Goal: Obtain resource: Download file/media

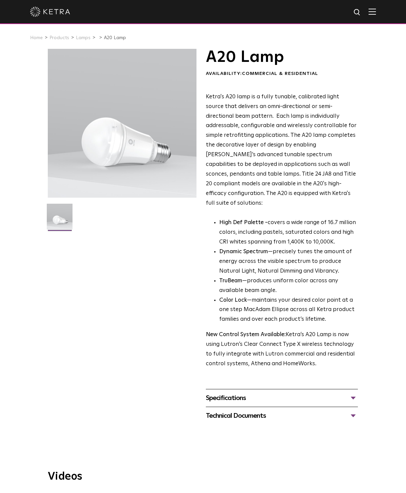
click at [250, 389] on div "Specifications LUMEN OUTPUTS 600, 800 HOUSING COLORS White, Black BASE TYPES E2…" at bounding box center [282, 398] width 152 height 18
click at [238, 392] on div "Specifications" at bounding box center [282, 397] width 152 height 11
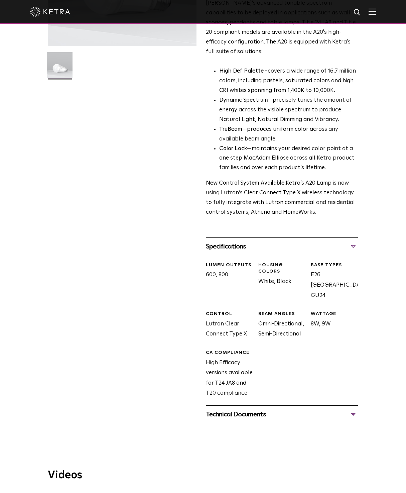
click at [244, 409] on div "Technical Documents" at bounding box center [282, 414] width 152 height 11
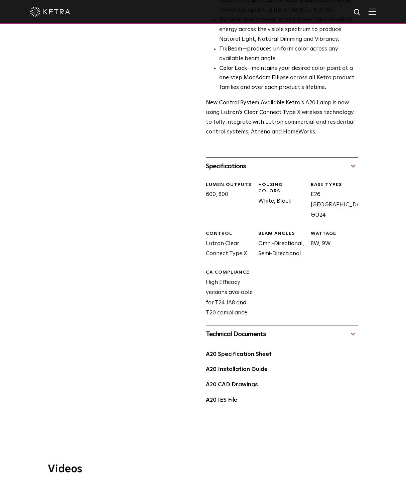
scroll to position [314, 0]
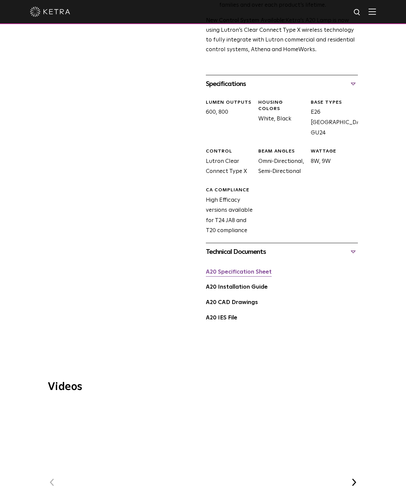
click at [247, 269] on link "A20 Specification Sheet" at bounding box center [239, 272] width 66 height 6
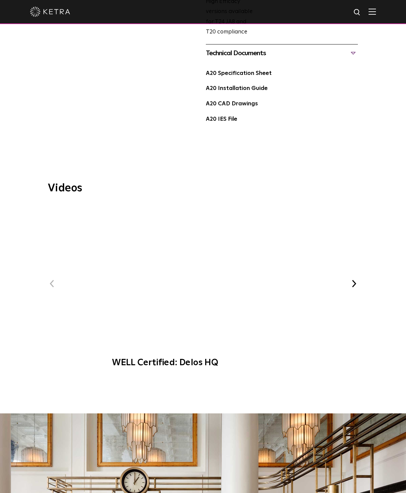
scroll to position [514, 0]
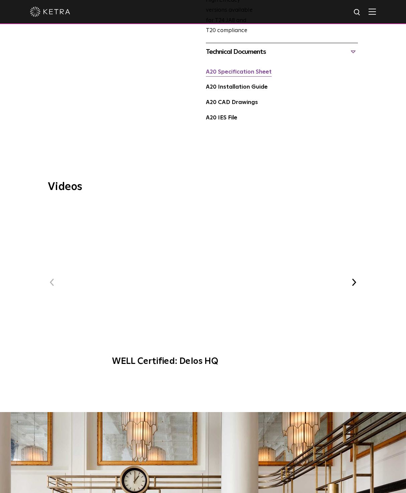
drag, startPoint x: 228, startPoint y: 71, endPoint x: 238, endPoint y: 62, distance: 12.8
click at [229, 70] on div "A20 Specification Sheet" at bounding box center [282, 74] width 152 height 15
click at [238, 69] on link "A20 Specification Sheet" at bounding box center [239, 72] width 66 height 6
